Goal: Task Accomplishment & Management: Complete application form

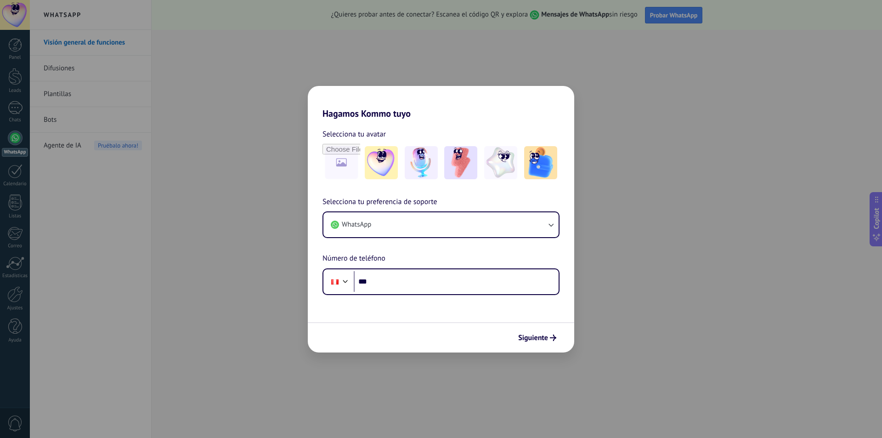
scroll to position [62, 0]
click at [539, 220] on button "WhatsApp" at bounding box center [440, 224] width 235 height 25
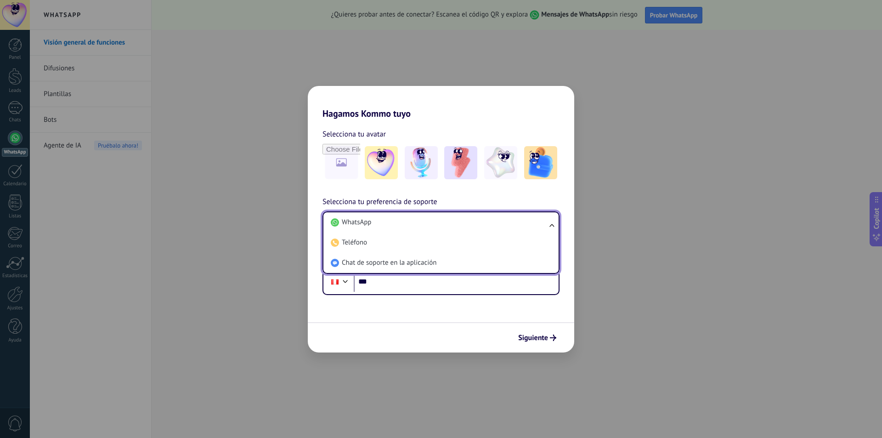
click at [539, 220] on li "WhatsApp" at bounding box center [439, 222] width 224 height 20
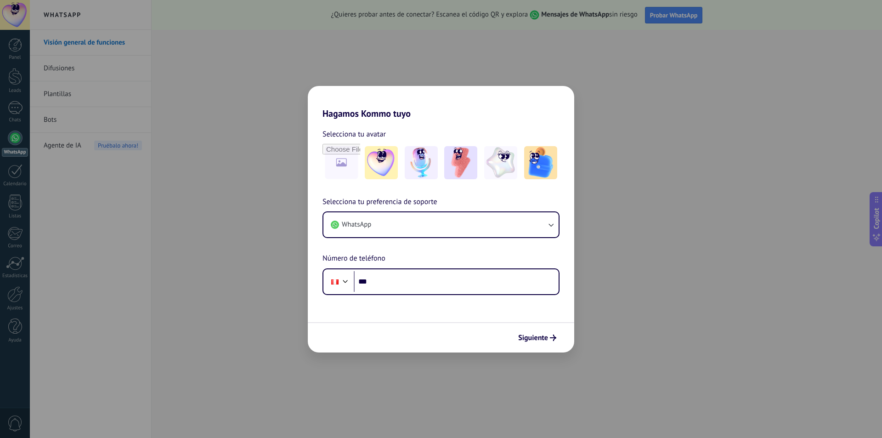
click at [539, 347] on div "Siguiente" at bounding box center [441, 337] width 266 height 30
click at [545, 340] on span "Siguiente" at bounding box center [533, 337] width 30 height 6
click at [637, 142] on div "Hagamos Kommo tuyo Selecciona tu avatar Selecciona tu preferencia de soporte Wh…" at bounding box center [441, 219] width 882 height 438
click at [154, 250] on div "Hagamos Kommo tuyo Selecciona tu avatar Selecciona tu preferencia de soporte Wh…" at bounding box center [441, 219] width 882 height 438
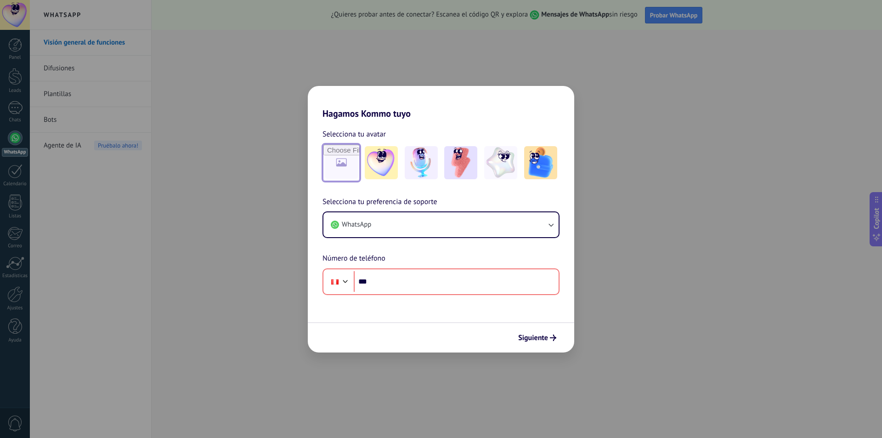
click at [349, 157] on input "file" at bounding box center [341, 163] width 36 height 36
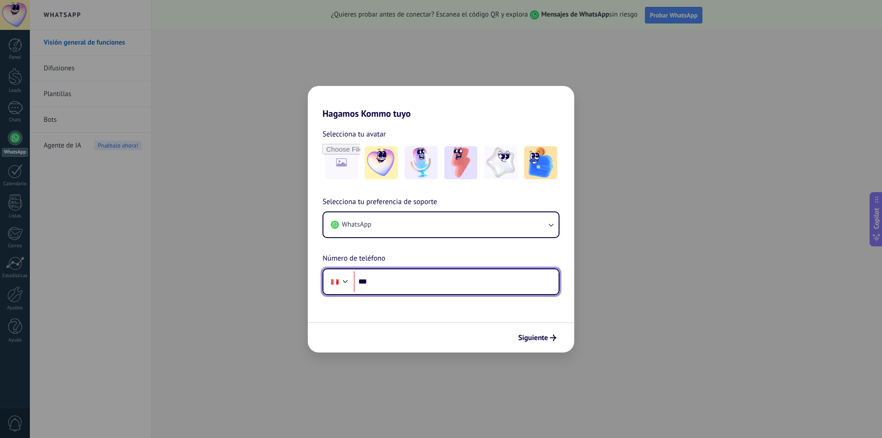
click at [381, 287] on input "***" at bounding box center [456, 281] width 205 height 21
type input "**********"
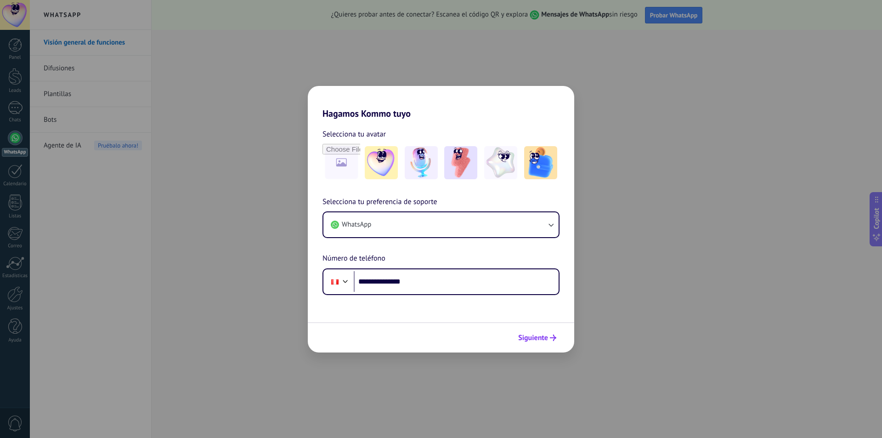
click at [544, 335] on span "Siguiente" at bounding box center [533, 337] width 30 height 6
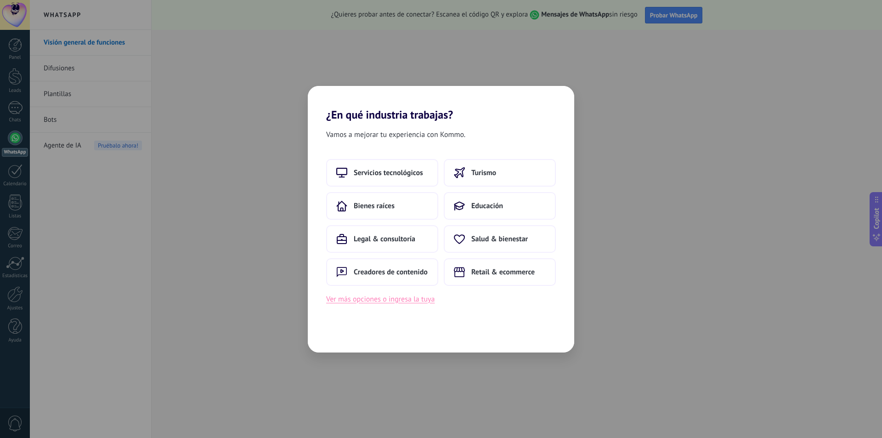
click at [411, 302] on button "Ver más opciones o ingresa la tuya" at bounding box center [380, 299] width 108 height 12
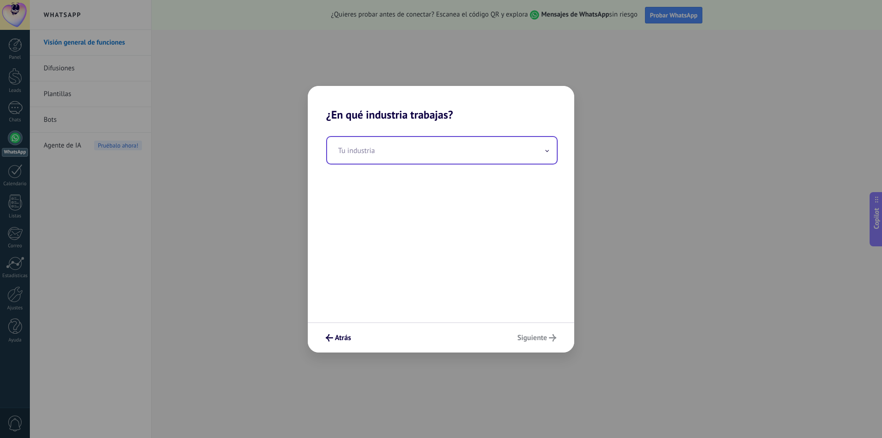
click at [401, 146] on input "text" at bounding box center [442, 150] width 230 height 27
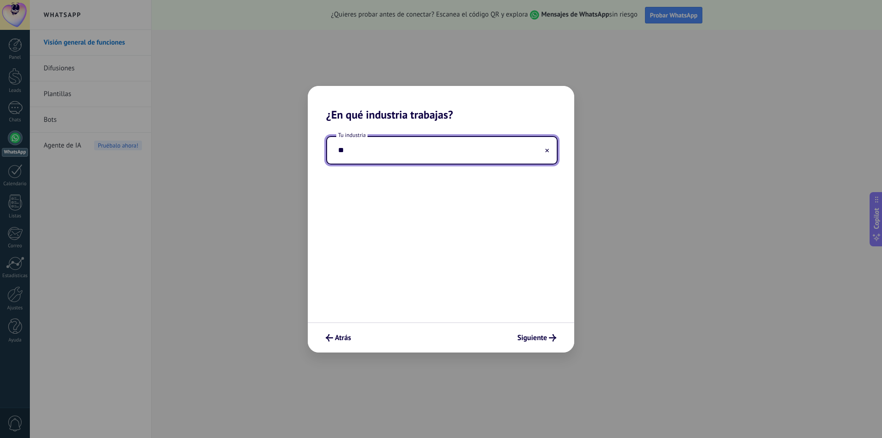
type input "*"
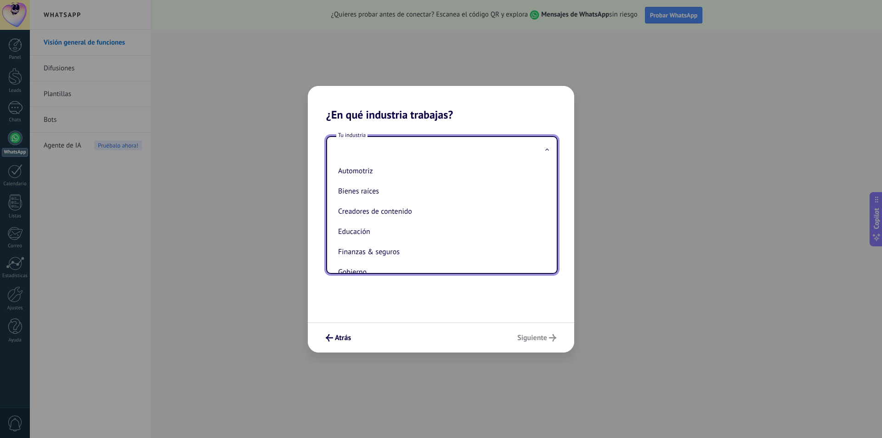
scroll to position [0, 0]
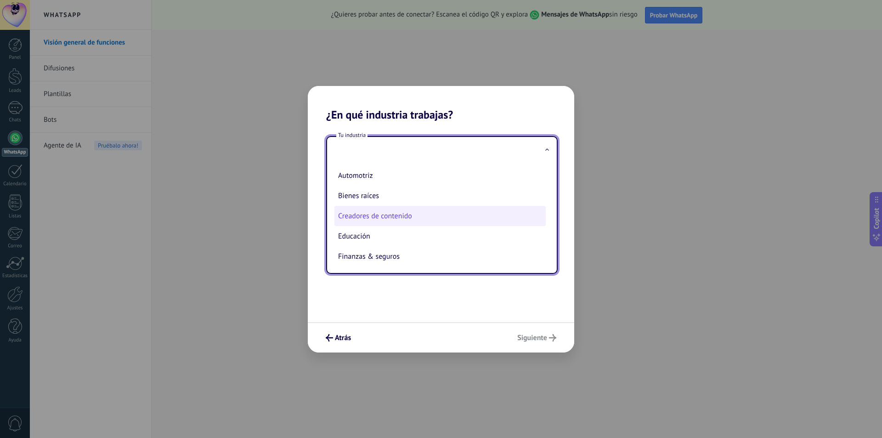
click at [369, 218] on li "Creadores de contenido" at bounding box center [439, 216] width 211 height 20
type input "**********"
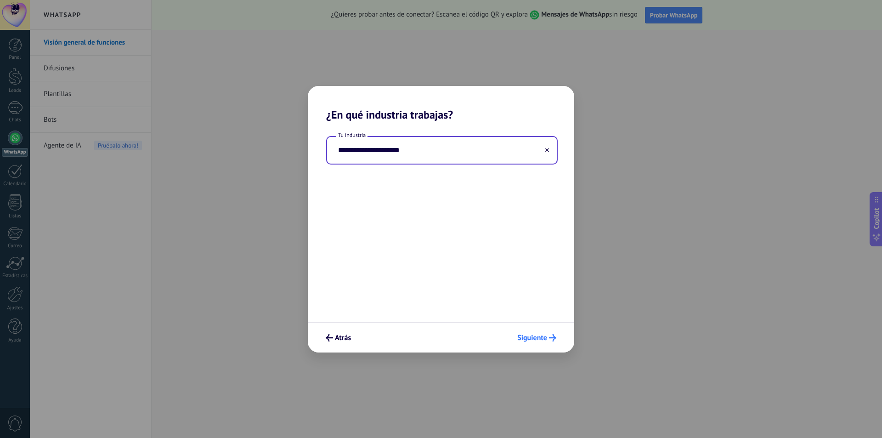
click at [538, 337] on span "Siguiente" at bounding box center [532, 337] width 30 height 6
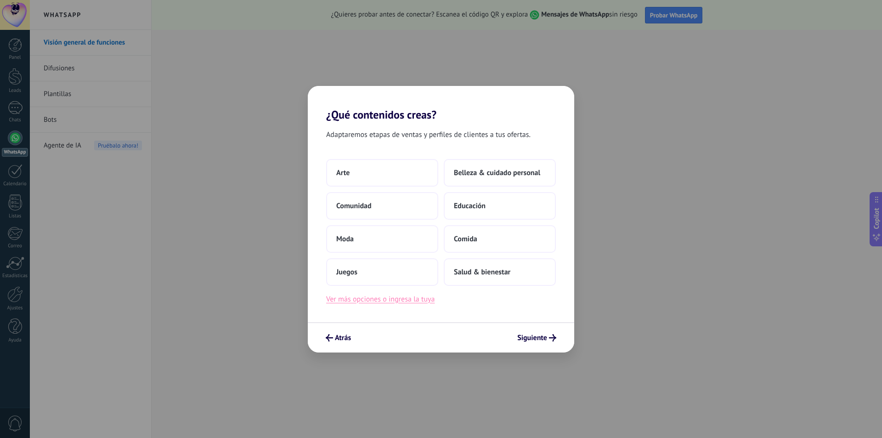
click at [410, 302] on button "Ver más opciones o ingresa la tuya" at bounding box center [380, 299] width 108 height 12
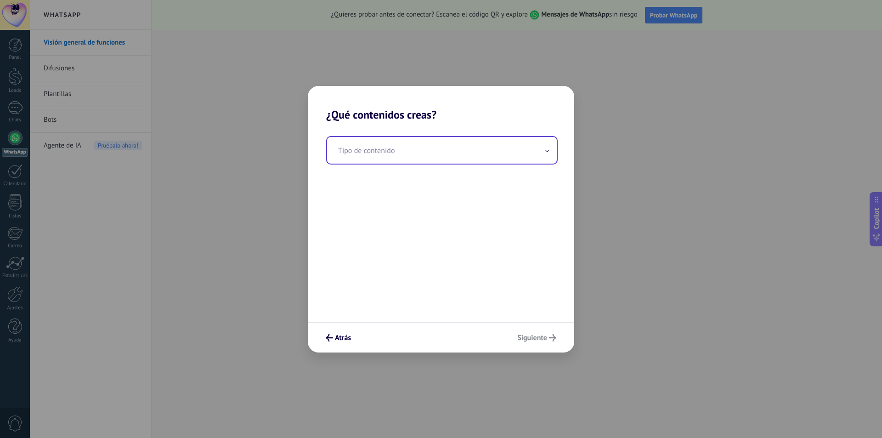
click at [395, 154] on input "text" at bounding box center [442, 150] width 230 height 27
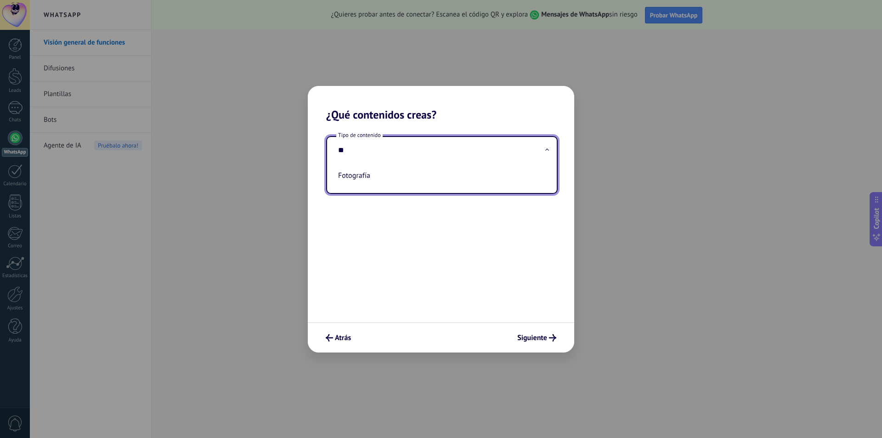
click at [395, 174] on li "Fotografía" at bounding box center [439, 175] width 211 height 20
type input "**********"
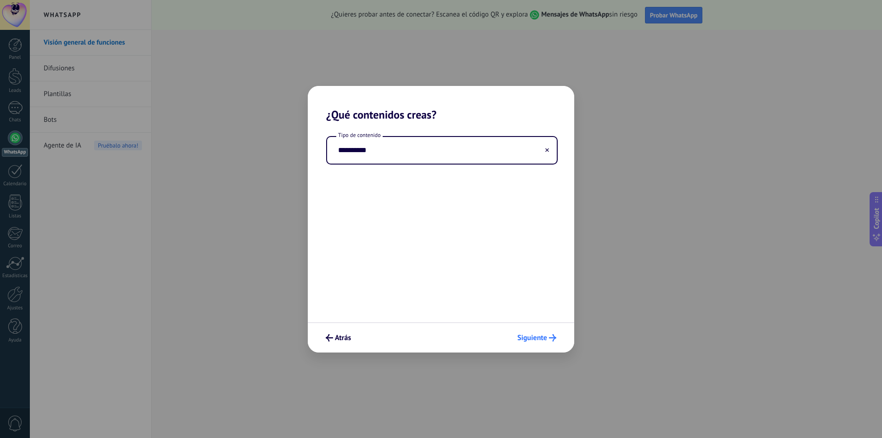
click at [532, 336] on span "Siguiente" at bounding box center [532, 337] width 30 height 6
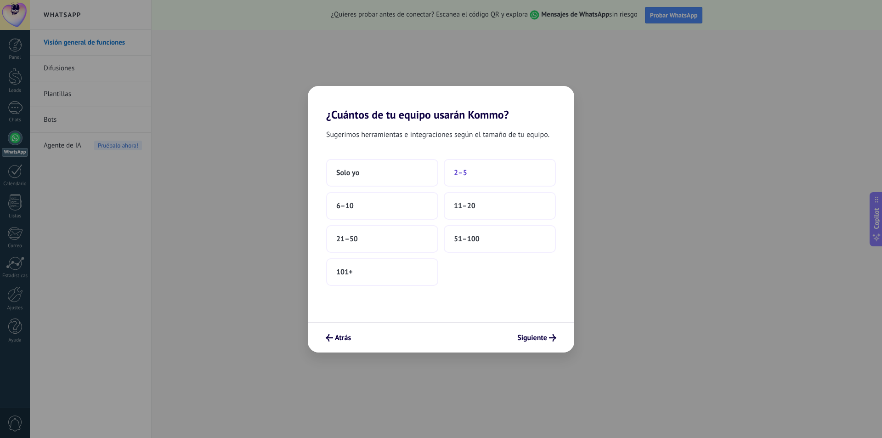
click at [475, 173] on button "2–5" at bounding box center [500, 173] width 112 height 28
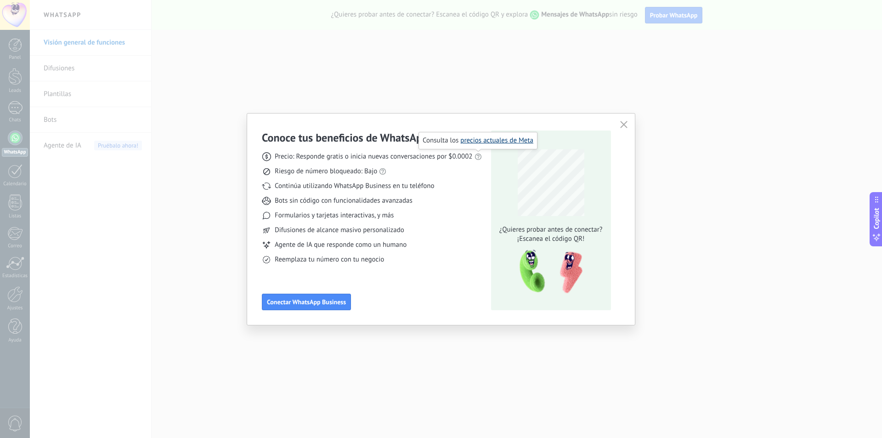
click at [483, 142] on link "precios actuales de Meta" at bounding box center [496, 140] width 73 height 9
click at [626, 130] on button "button" at bounding box center [624, 124] width 12 height 13
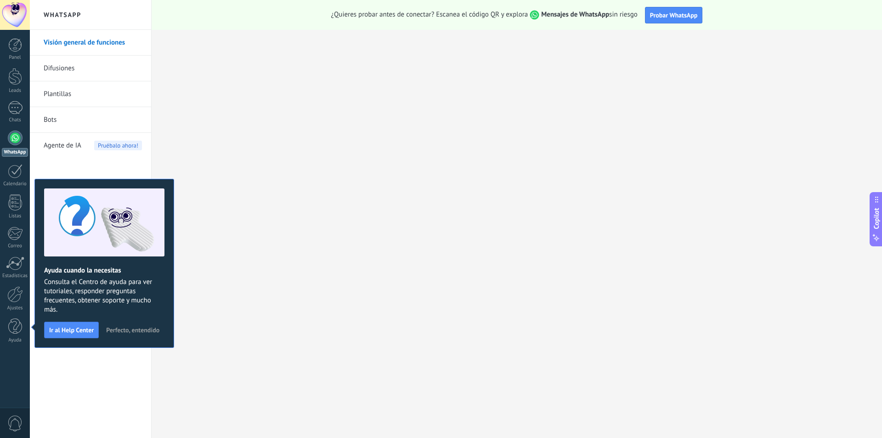
click at [12, 141] on div at bounding box center [15, 137] width 15 height 15
click at [84, 374] on div "Visión general de funciones Difusiones Plantillas Bots Agente de IA Pruébalo ah…" at bounding box center [90, 234] width 121 height 408
click at [84, 336] on button "Ir al Help Center" at bounding box center [71, 329] width 55 height 17
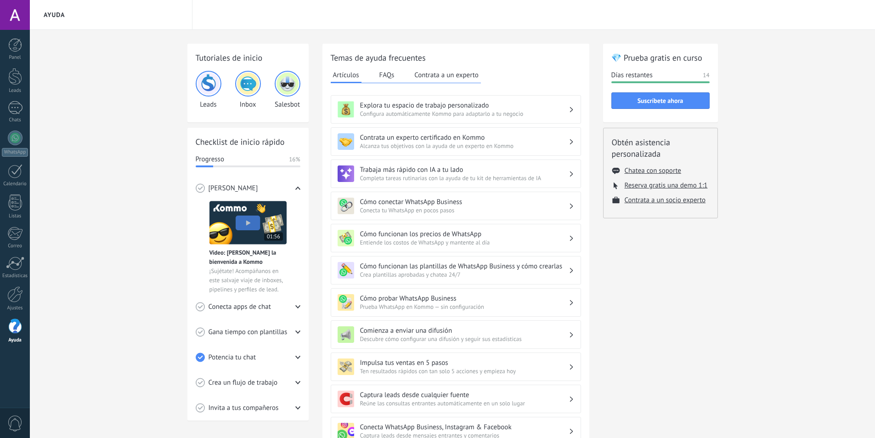
click at [20, 24] on div at bounding box center [15, 15] width 30 height 30
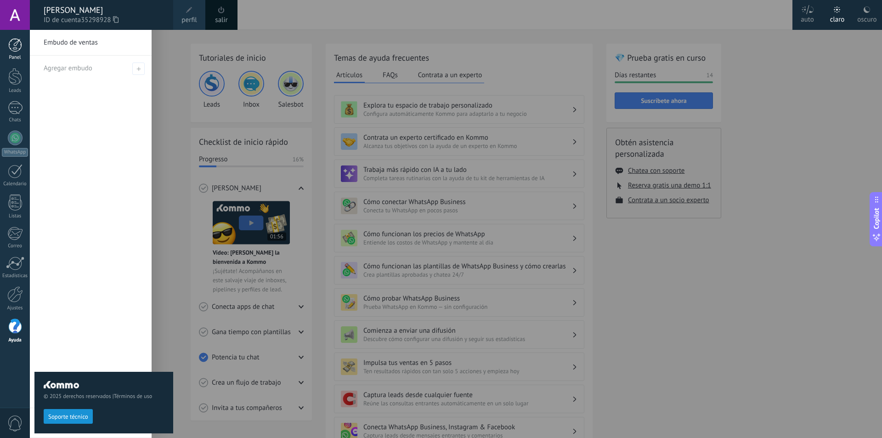
click at [15, 47] on div at bounding box center [15, 45] width 14 height 14
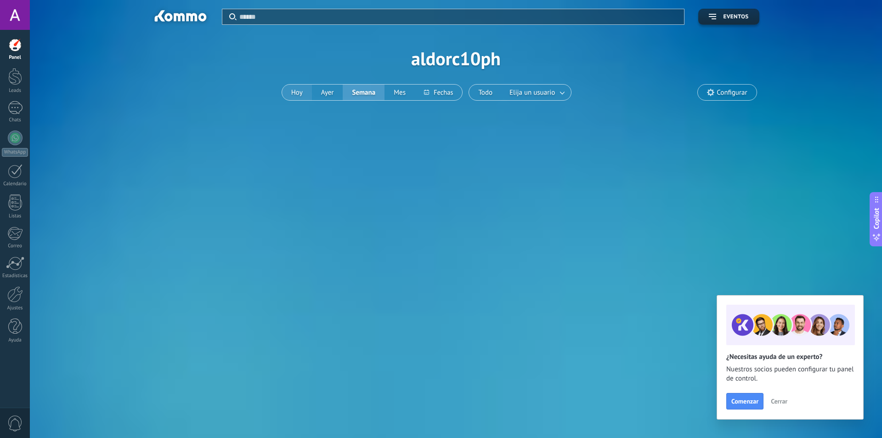
click at [288, 96] on button "Hoy" at bounding box center [297, 92] width 30 height 16
click at [10, 138] on div at bounding box center [15, 137] width 15 height 15
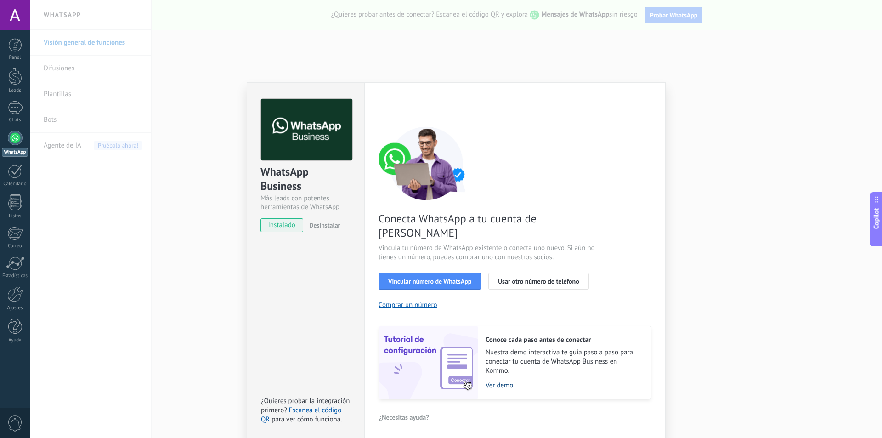
click at [502, 381] on link "Ver demo" at bounding box center [563, 385] width 156 height 9
